Goal: Communication & Community: Answer question/provide support

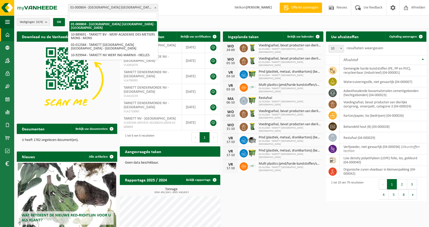
click at [153, 7] on span at bounding box center [155, 7] width 5 height 7
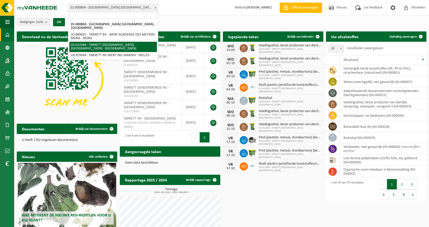
select select "2436"
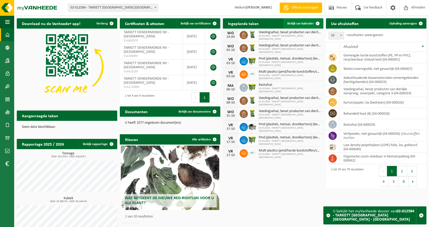
click at [305, 23] on span "Bekijk uw kalender" at bounding box center [300, 23] width 27 height 3
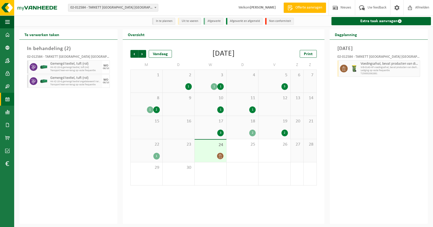
click at [219, 154] on span at bounding box center [220, 156] width 6 height 6
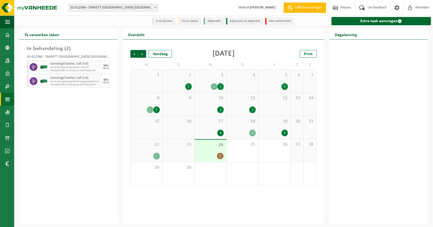
click at [186, 150] on div "23" at bounding box center [179, 150] width 32 height 23
click at [155, 153] on div "1" at bounding box center [156, 156] width 6 height 7
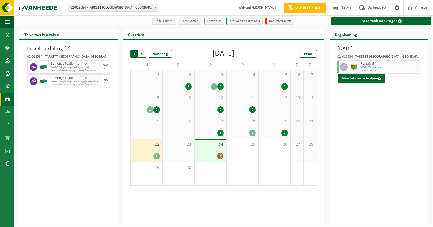
click at [142, 55] on span "Volgende" at bounding box center [142, 54] width 8 height 8
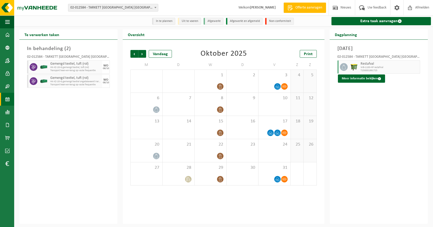
click at [142, 55] on span "Volgende" at bounding box center [142, 54] width 8 height 8
click at [133, 57] on span "Vorige" at bounding box center [134, 54] width 8 height 8
click at [133, 56] on span "Vorige" at bounding box center [134, 54] width 8 height 8
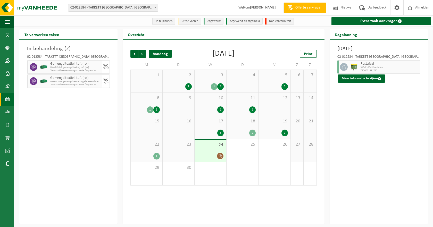
click at [161, 56] on div "Vandaag" at bounding box center [160, 54] width 23 height 8
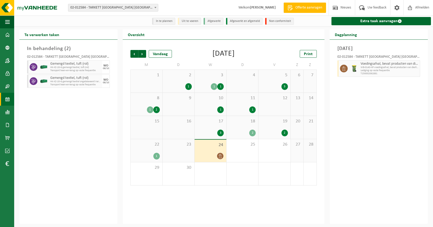
click at [190, 22] on li "Uit te voeren" at bounding box center [189, 21] width 23 height 7
click at [285, 130] on div "2" at bounding box center [284, 133] width 6 height 7
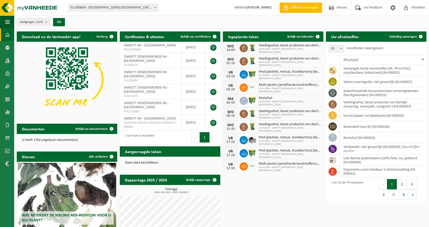
click at [156, 7] on b at bounding box center [155, 7] width 2 height 1
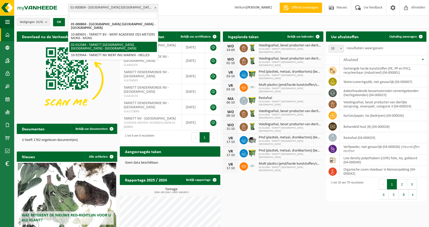
select select "2436"
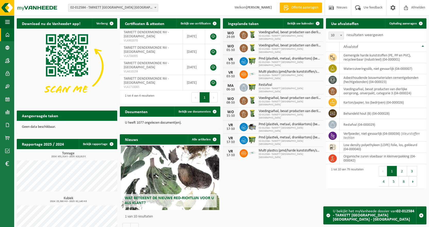
click at [85, 124] on span "Toon de aangevraagde taken" at bounding box center [88, 125] width 40 height 3
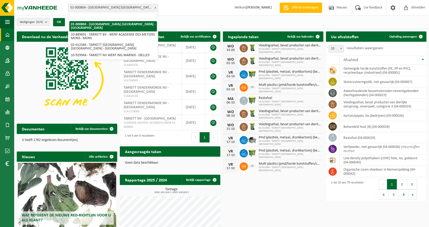
click at [155, 7] on b at bounding box center [155, 7] width 2 height 1
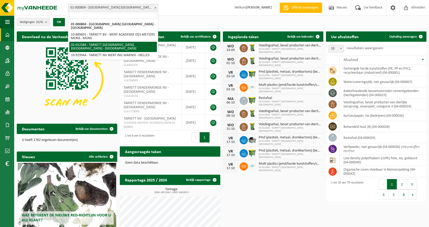
select select "2436"
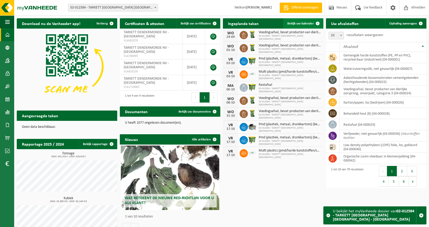
click at [297, 21] on link "Bekijk uw kalender" at bounding box center [303, 23] width 40 height 10
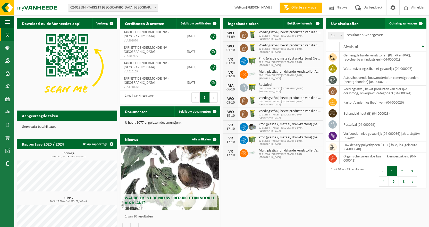
click at [399, 23] on span "Ophaling aanvragen" at bounding box center [403, 23] width 28 height 3
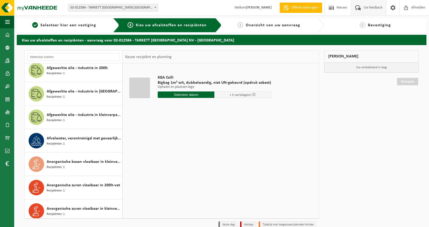
click at [360, 8] on span at bounding box center [358, 7] width 9 height 15
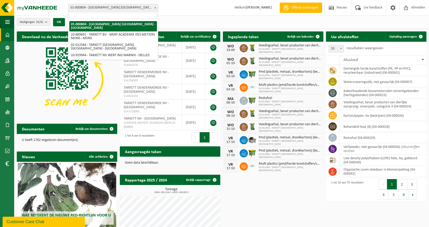
click at [155, 7] on b at bounding box center [155, 7] width 2 height 1
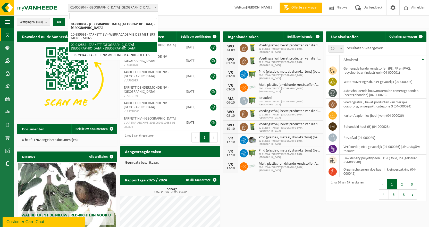
select select "2436"
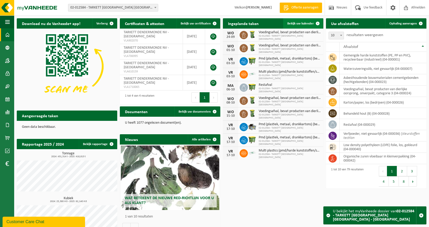
click at [305, 24] on span "Bekijk uw kalender" at bounding box center [300, 23] width 27 height 3
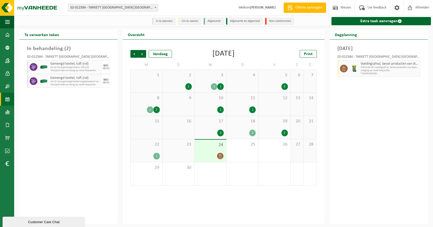
click at [49, 221] on div "Customer Care Chat" at bounding box center [43, 222] width 75 height 4
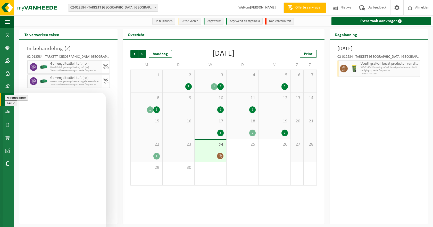
type textarea "h"
type textarea "goede morgen, hebben jullie onze slibcontainer ingepland?"
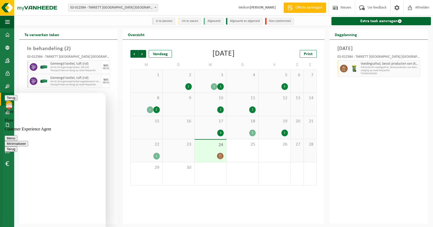
type textarea "deze was al 2 x aangevraagd"
type textarea "dank u , ik zag dat de container weg was bij de aangevraagde taken"
type textarea "ok super , bedankt voor de moeite."
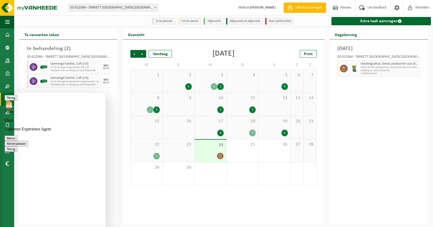
scroll to position [60, 0]
